Goal: Transaction & Acquisition: Book appointment/travel/reservation

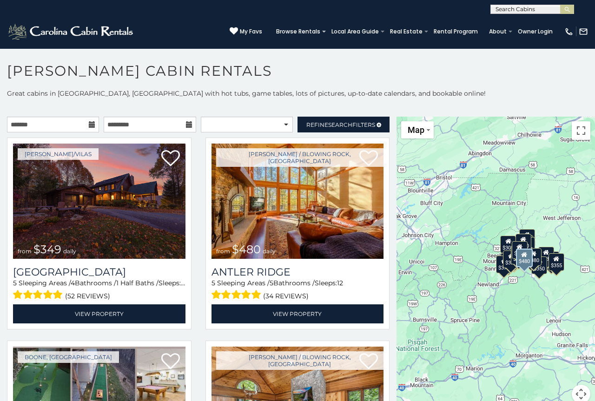
scroll to position [50, 0]
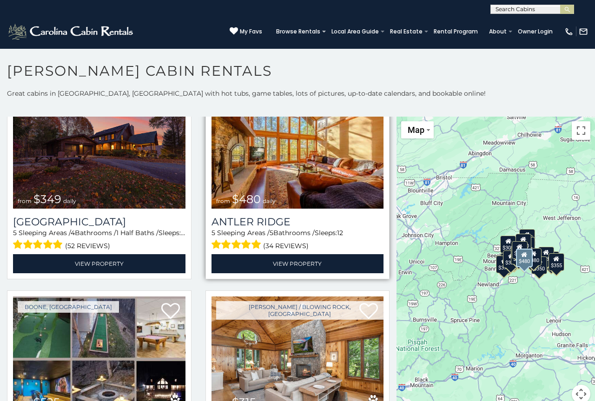
click at [264, 175] on img at bounding box center [297, 150] width 172 height 115
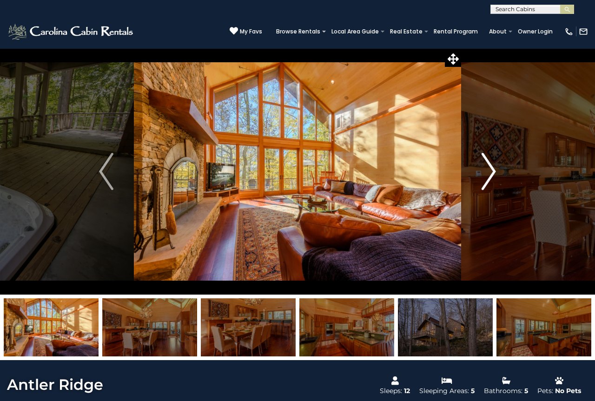
click at [496, 172] on button "Next" at bounding box center [488, 171] width 55 height 246
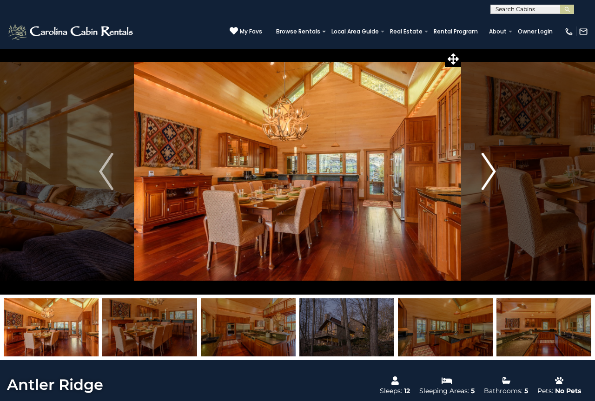
click at [481, 175] on button "Next" at bounding box center [488, 171] width 55 height 246
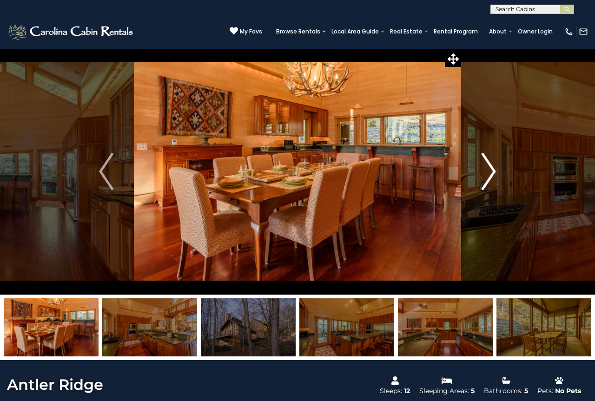
click at [483, 171] on img "Next" at bounding box center [488, 171] width 14 height 37
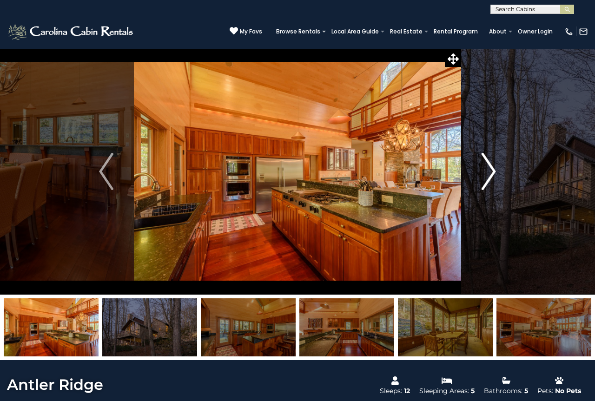
click at [484, 171] on img "Next" at bounding box center [488, 171] width 14 height 37
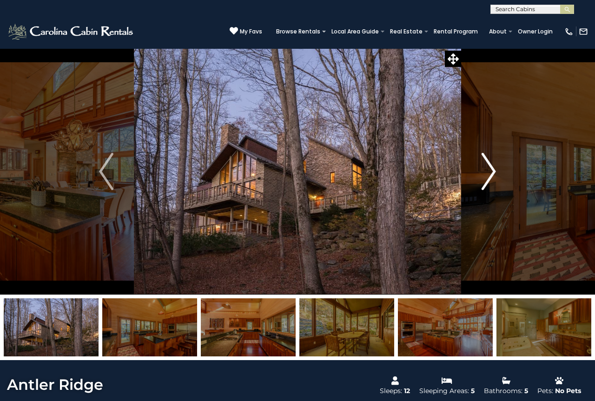
click at [484, 171] on img "Next" at bounding box center [488, 171] width 14 height 37
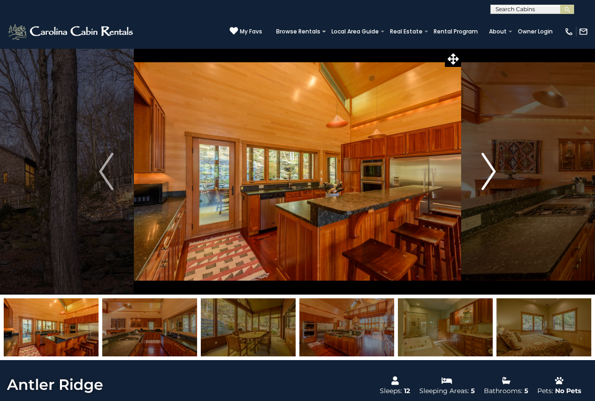
click at [484, 171] on img "Next" at bounding box center [488, 171] width 14 height 37
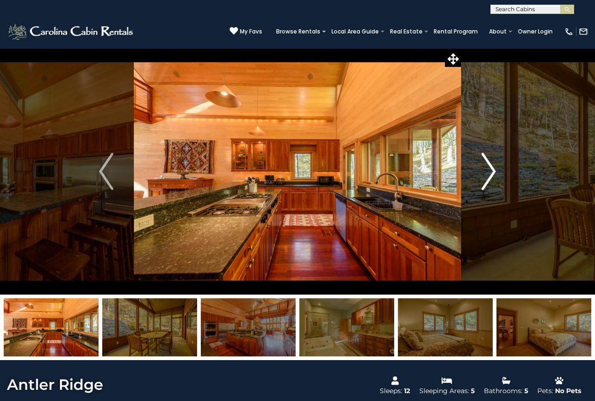
click at [484, 171] on img "Next" at bounding box center [488, 171] width 14 height 37
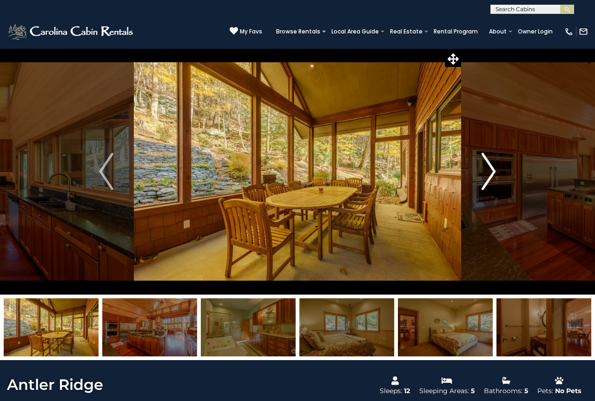
click at [484, 171] on img "Next" at bounding box center [488, 171] width 14 height 37
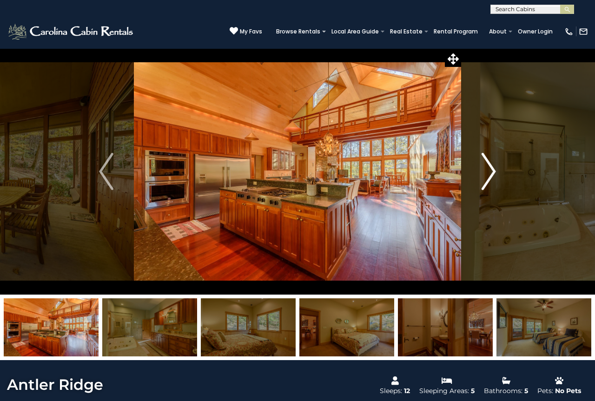
click at [484, 171] on img "Next" at bounding box center [488, 171] width 14 height 37
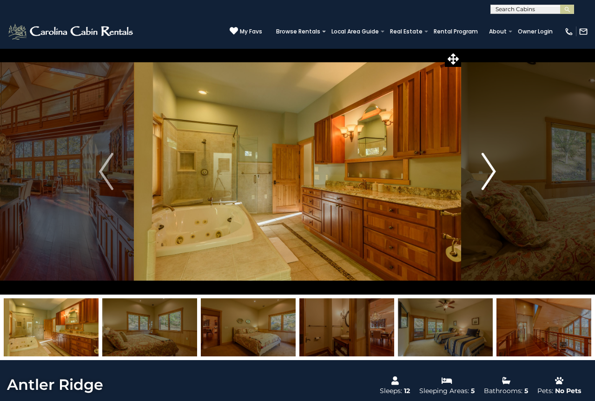
click at [484, 171] on img "Next" at bounding box center [488, 171] width 14 height 37
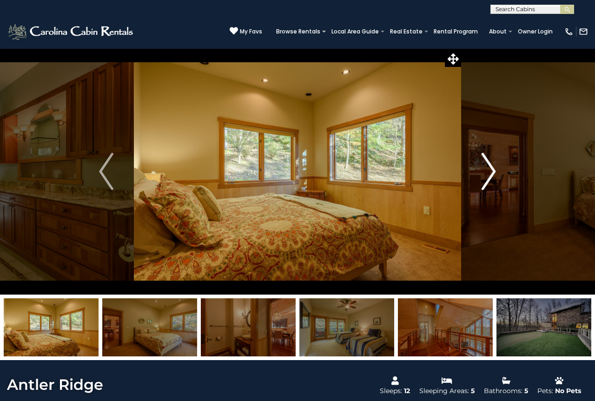
click at [484, 171] on img "Next" at bounding box center [488, 171] width 14 height 37
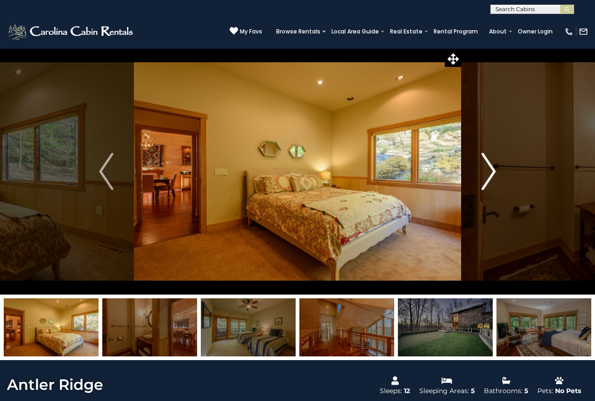
click at [484, 171] on img "Next" at bounding box center [488, 171] width 14 height 37
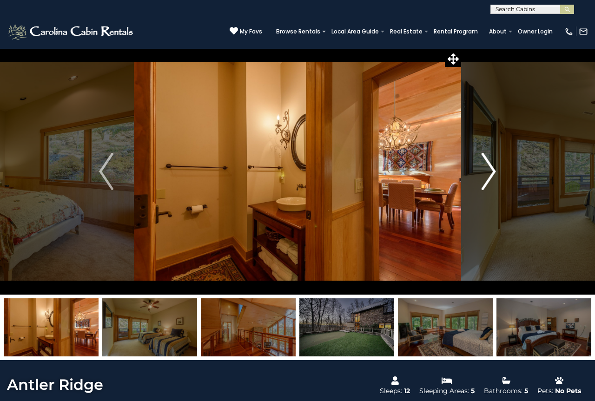
click at [484, 171] on img "Next" at bounding box center [488, 171] width 14 height 37
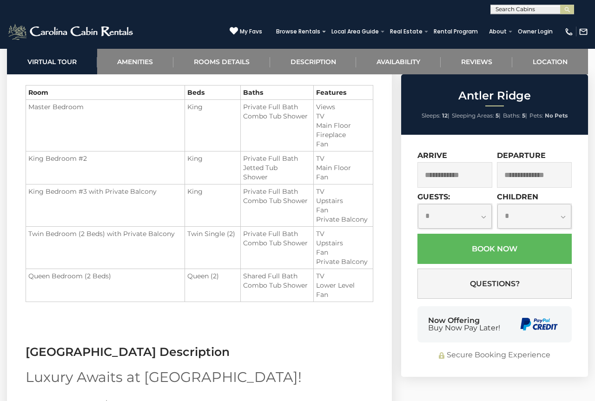
scroll to position [1090, 0]
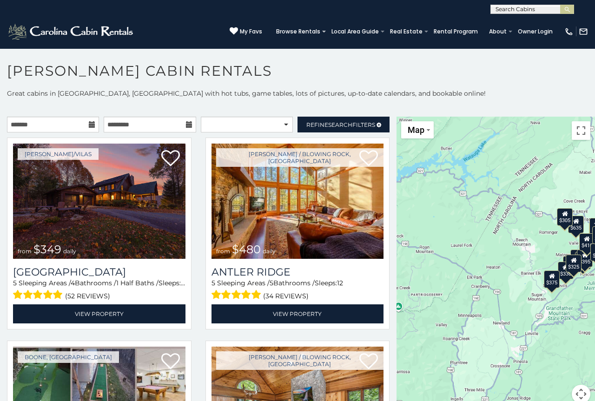
scroll to position [50, 0]
